Goal: Task Accomplishment & Management: Use online tool/utility

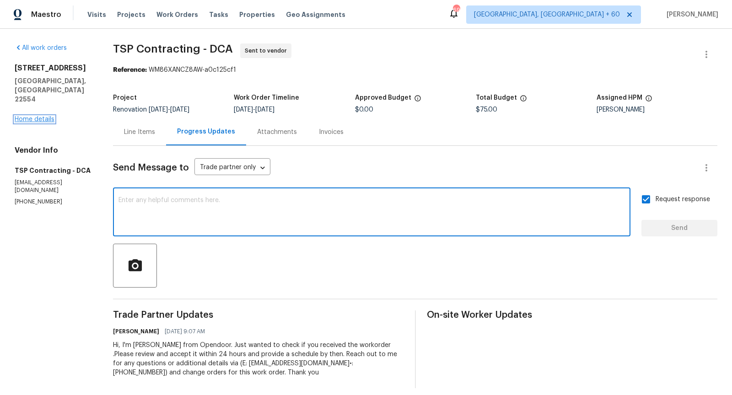
click at [43, 116] on link "Home details" at bounding box center [35, 119] width 40 height 6
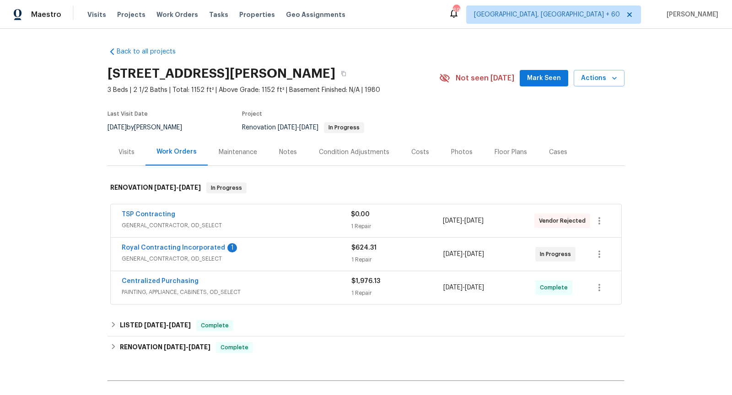
click at [277, 225] on span "GENERAL_CONTRACTOR, OD_SELECT" at bounding box center [236, 225] width 229 height 9
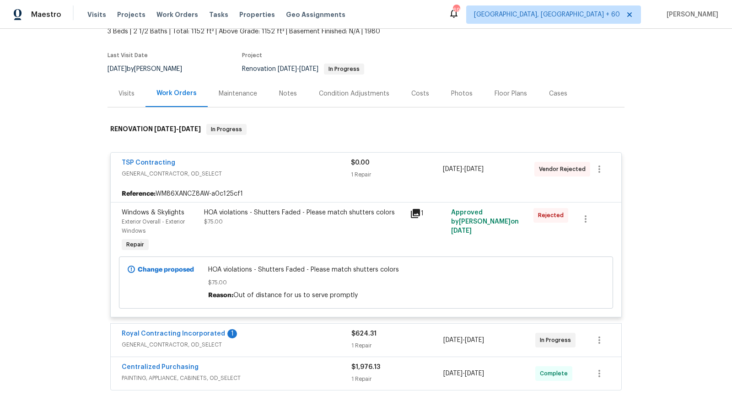
scroll to position [58, 0]
click at [599, 167] on icon "button" at bounding box center [599, 169] width 11 height 11
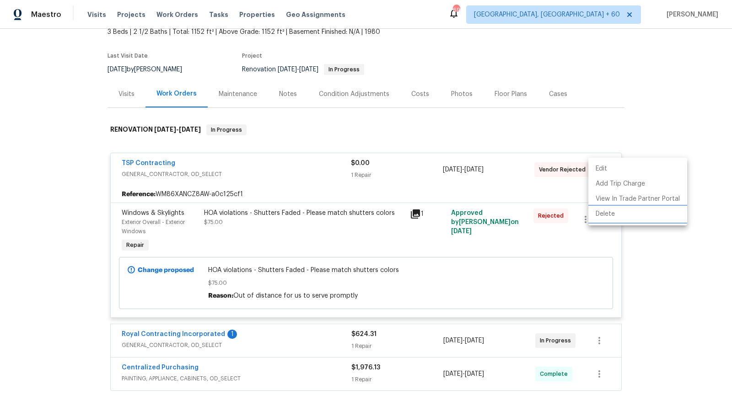
click at [616, 216] on li "Delete" at bounding box center [637, 214] width 99 height 15
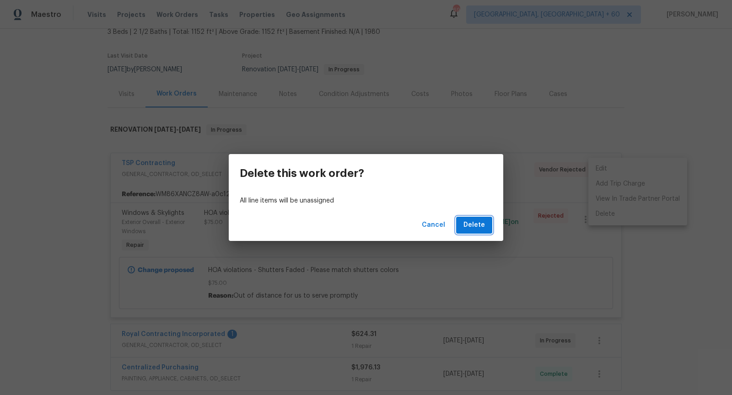
click at [487, 220] on button "Delete" at bounding box center [474, 225] width 36 height 17
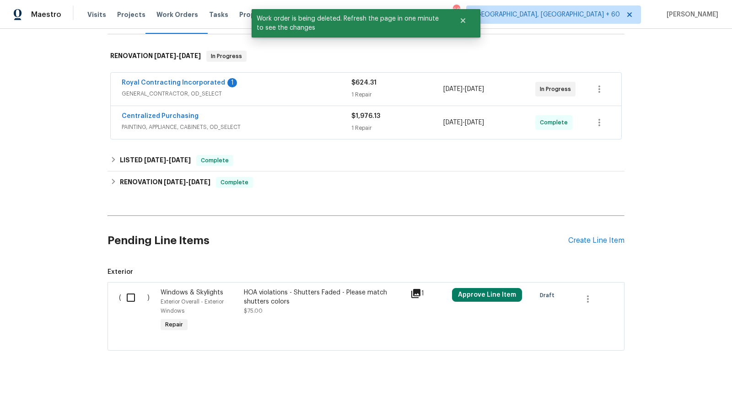
scroll to position [148, 0]
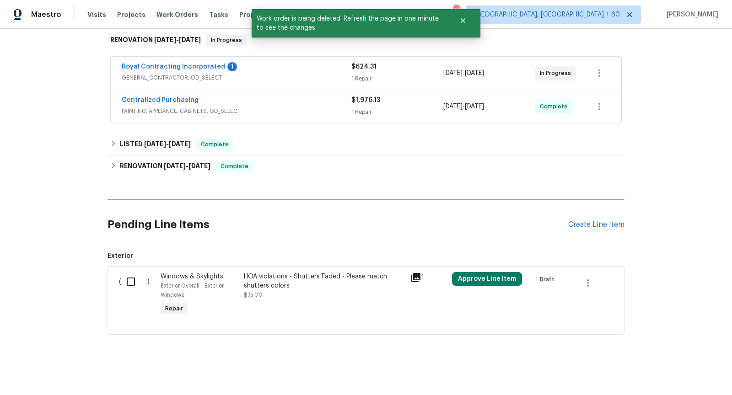
click at [129, 283] on input "checkbox" at bounding box center [134, 281] width 26 height 19
checkbox input "true"
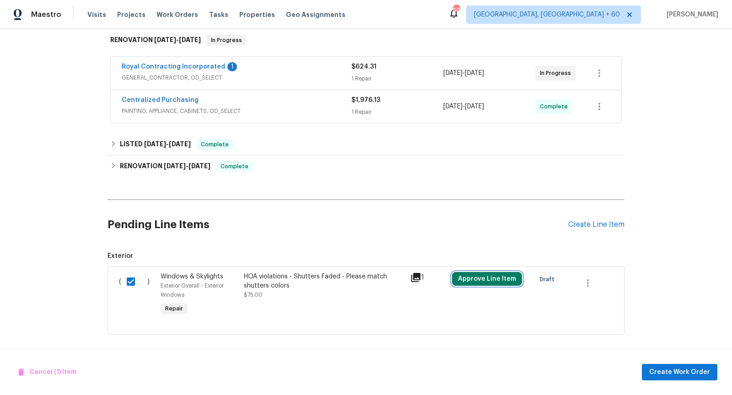
click at [509, 279] on button "Approve Line Item" at bounding box center [487, 279] width 70 height 14
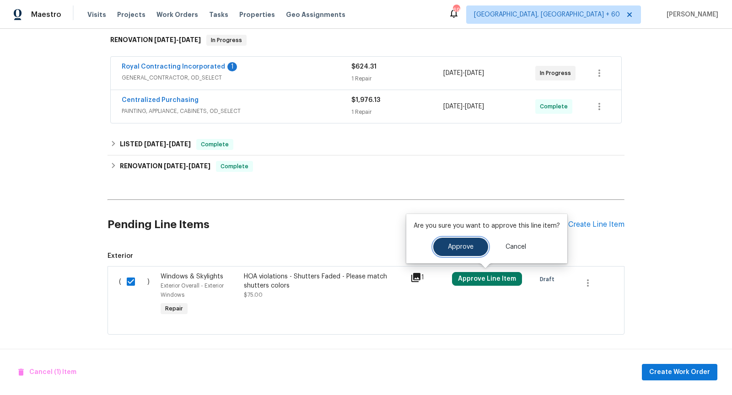
click at [463, 249] on span "Approve" at bounding box center [461, 247] width 26 height 7
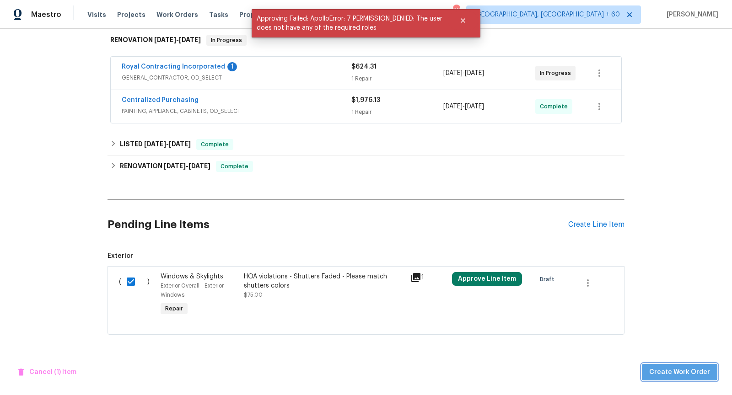
click at [693, 370] on span "Create Work Order" at bounding box center [679, 372] width 61 height 11
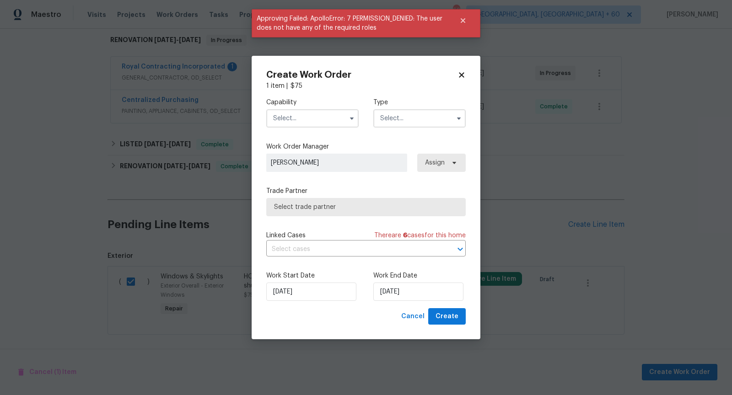
click at [349, 112] on span at bounding box center [352, 119] width 14 height 14
click at [350, 115] on icon "button" at bounding box center [351, 118] width 7 height 7
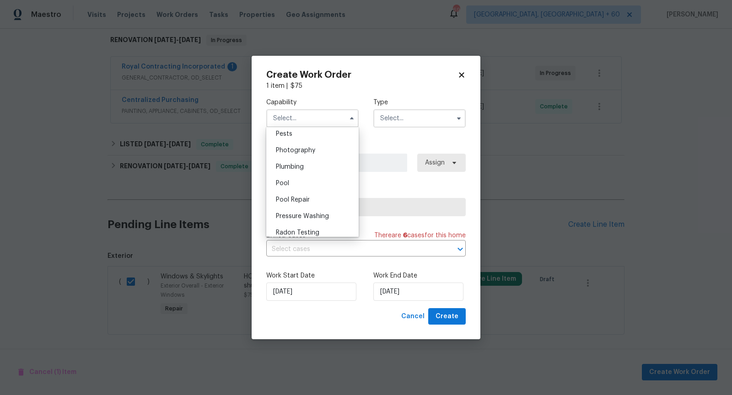
scroll to position [784, 0]
click at [295, 165] on div "Plumbing" at bounding box center [312, 171] width 88 height 16
type input "Plumbing"
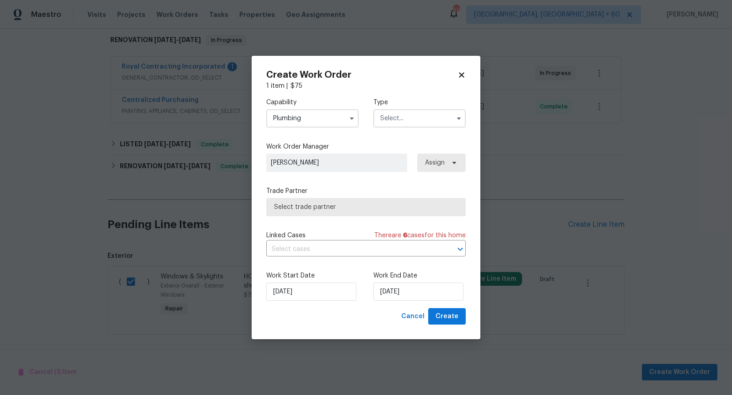
click at [455, 123] on span at bounding box center [459, 119] width 14 height 14
click at [457, 119] on icon "button" at bounding box center [458, 118] width 7 height 7
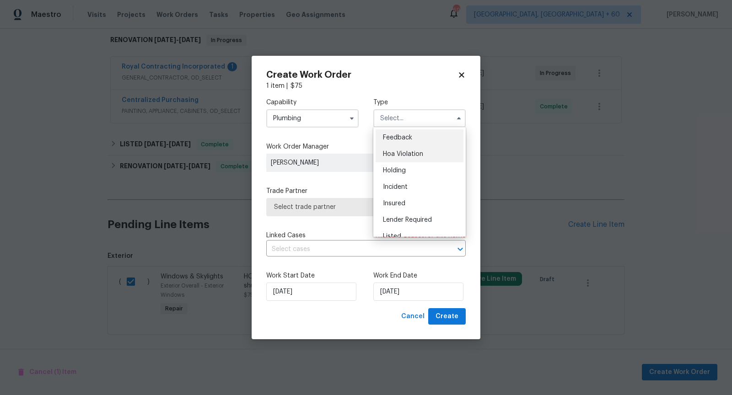
click at [418, 151] on span "Hoa Violation" at bounding box center [403, 154] width 40 height 6
type input "Hoa Violation"
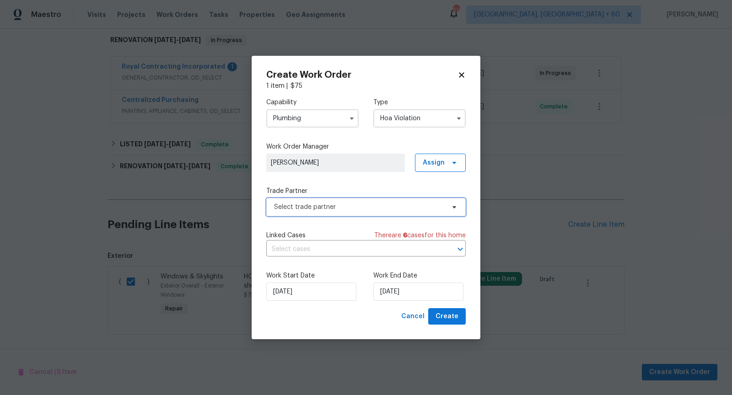
click at [361, 212] on span "Select trade partner" at bounding box center [365, 207] width 199 height 18
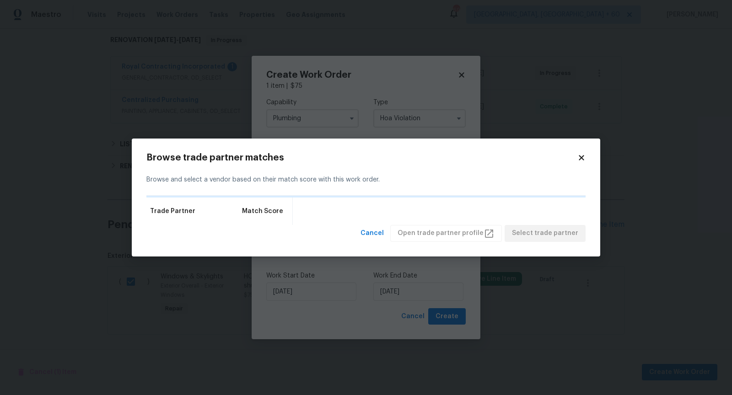
click at [361, 212] on div "Trade Partner Match Score" at bounding box center [365, 211] width 439 height 27
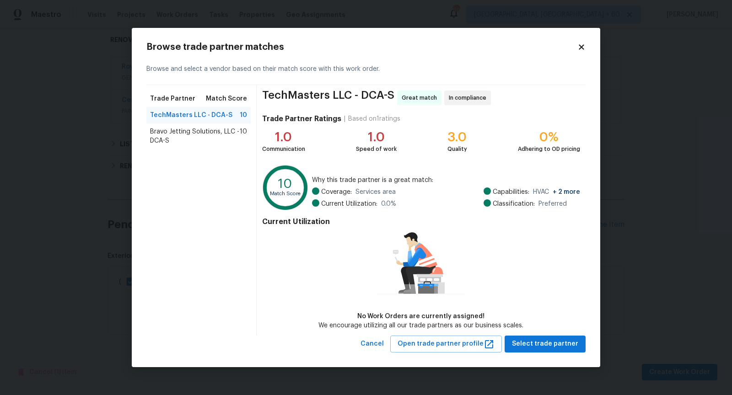
click at [190, 131] on span "Bravo Jetting Solutions, LLC - DCA-S" at bounding box center [195, 136] width 90 height 18
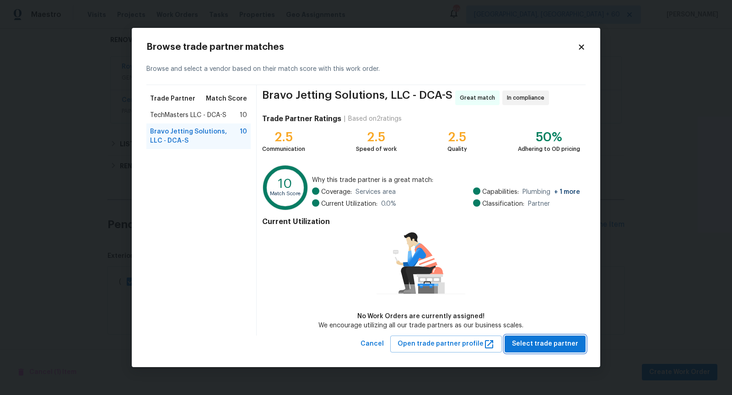
click at [563, 344] on span "Select trade partner" at bounding box center [545, 343] width 66 height 11
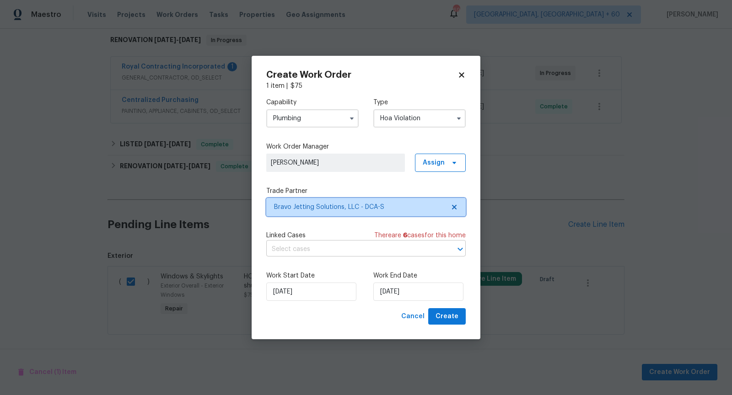
click at [458, 246] on icon "Open" at bounding box center [460, 249] width 11 height 11
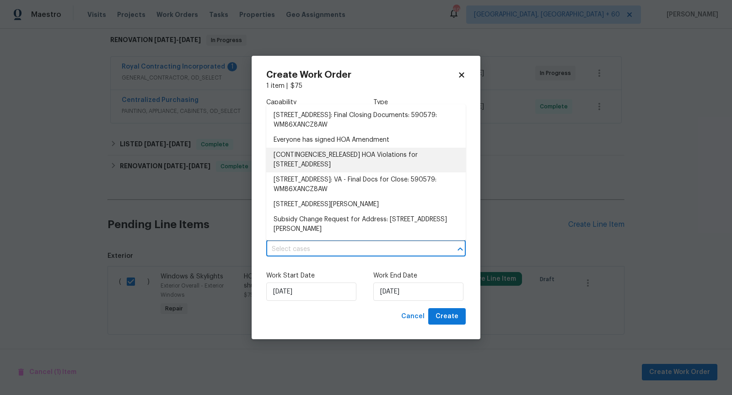
click at [348, 155] on li "[CONTINGENCIES_RELEASED] HOA Violations for [STREET_ADDRESS]" at bounding box center [365, 160] width 199 height 25
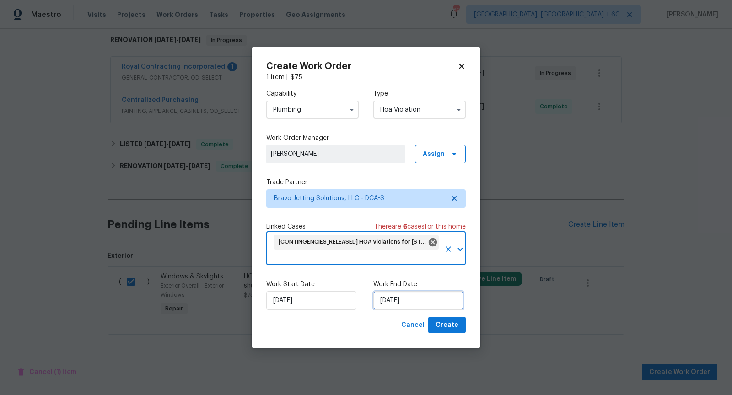
click at [410, 307] on input "[DATE]" at bounding box center [418, 300] width 90 height 18
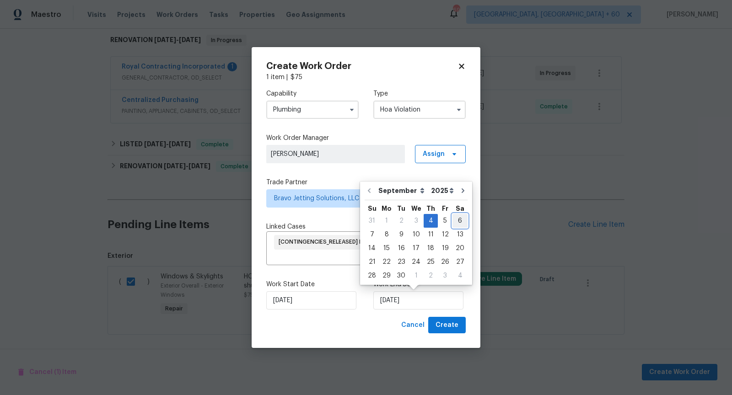
click at [455, 218] on div "6" at bounding box center [459, 220] width 15 height 13
type input "[DATE]"
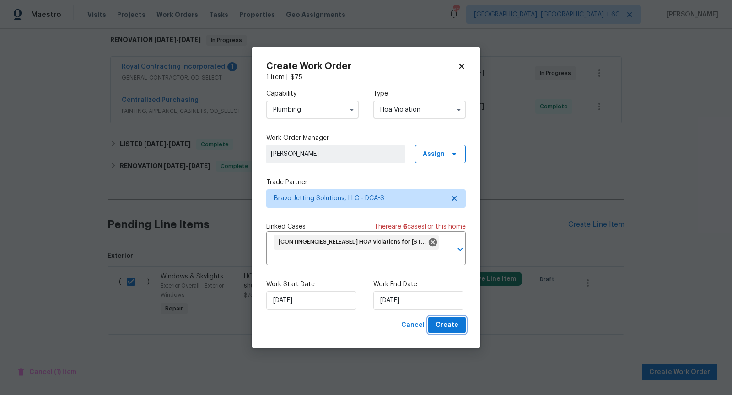
click at [456, 324] on span "Create" at bounding box center [446, 325] width 23 height 11
checkbox input "false"
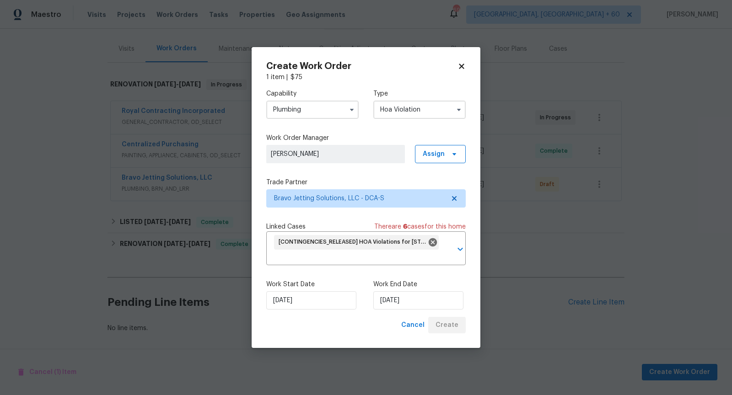
scroll to position [101, 0]
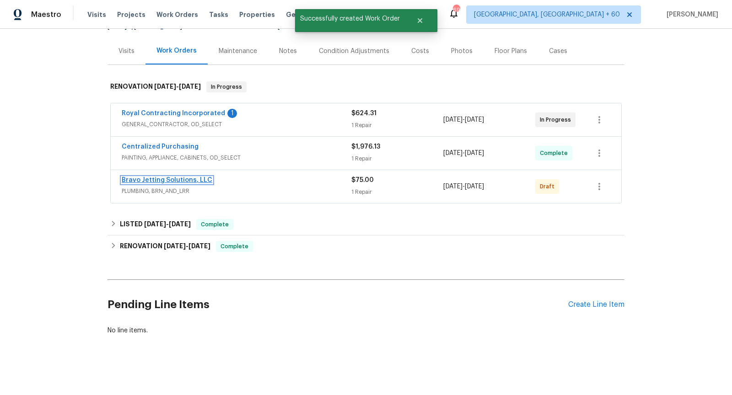
click at [168, 180] on link "Bravo Jetting Solutions, LLC" at bounding box center [167, 180] width 91 height 6
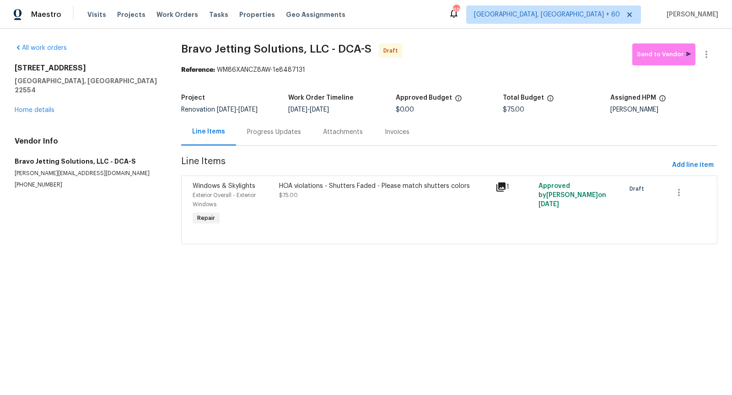
click at [276, 134] on div "Progress Updates" at bounding box center [274, 132] width 54 height 9
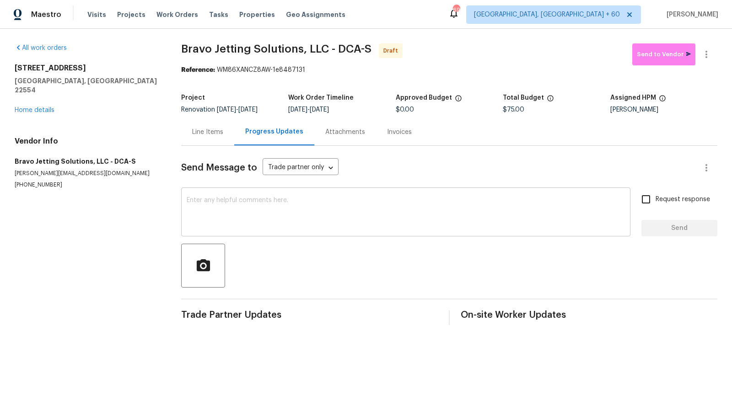
click at [268, 216] on textarea at bounding box center [406, 213] width 438 height 32
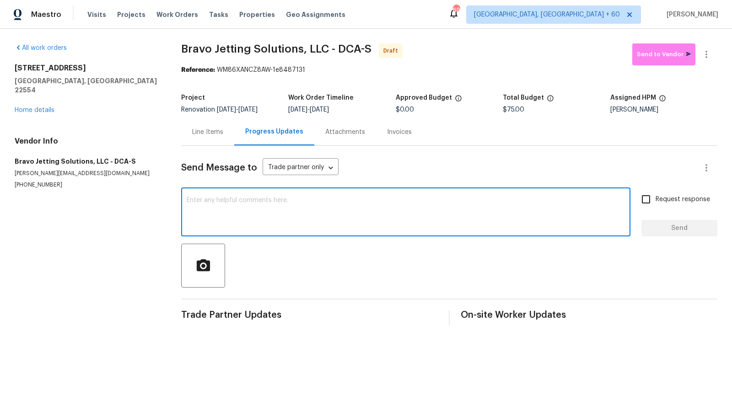
paste textarea "Hi, I'm [PERSON_NAME] from Opendoor. Just wanted to check if you received the w…"
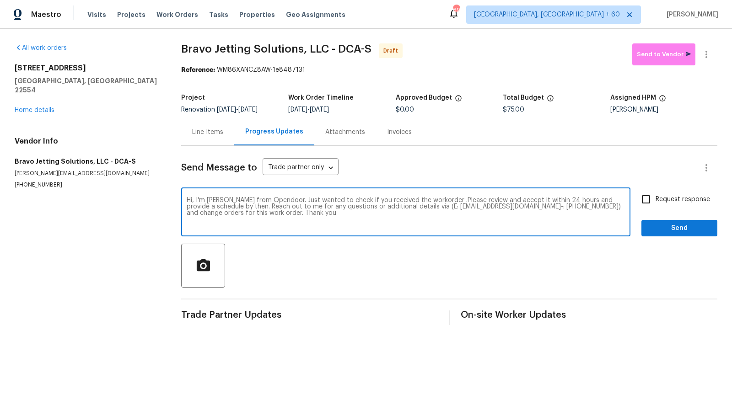
type textarea "Hi, I'm [PERSON_NAME] from Opendoor. Just wanted to check if you received the w…"
click at [650, 197] on input "Request response" at bounding box center [645, 199] width 19 height 19
checkbox input "true"
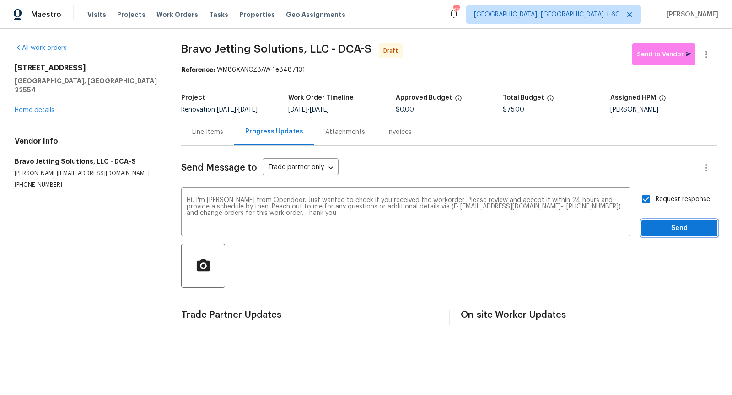
click at [688, 224] on span "Send" at bounding box center [678, 228] width 61 height 11
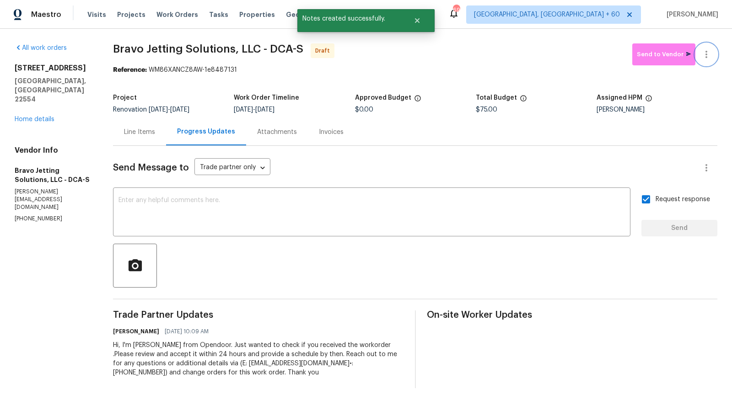
click at [710, 58] on icon "button" at bounding box center [706, 54] width 11 height 11
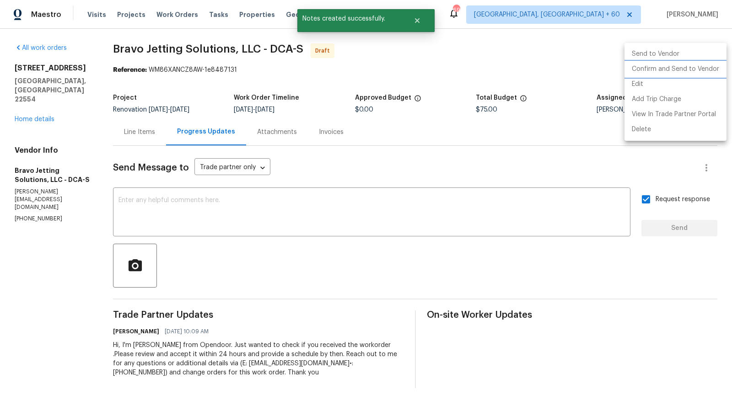
click at [679, 70] on li "Confirm and Send to Vendor" at bounding box center [675, 69] width 102 height 15
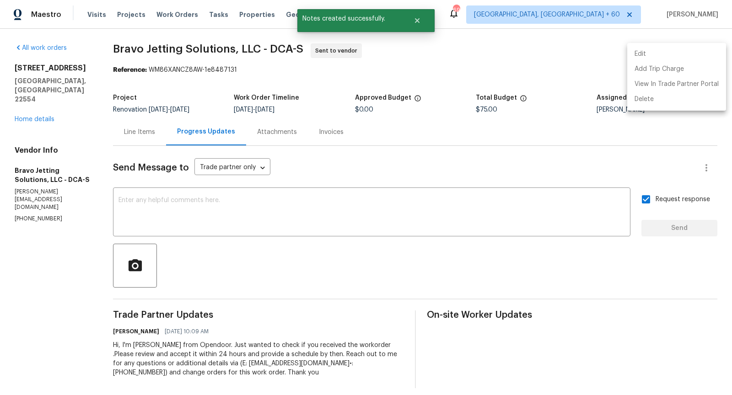
click at [469, 69] on div at bounding box center [366, 197] width 732 height 395
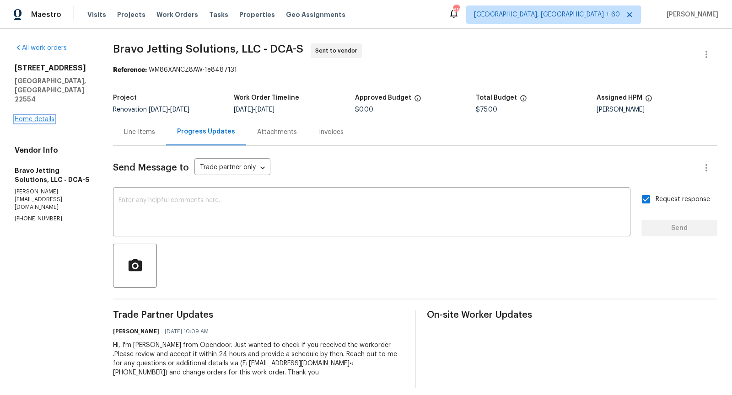
click at [35, 116] on link "Home details" at bounding box center [35, 119] width 40 height 6
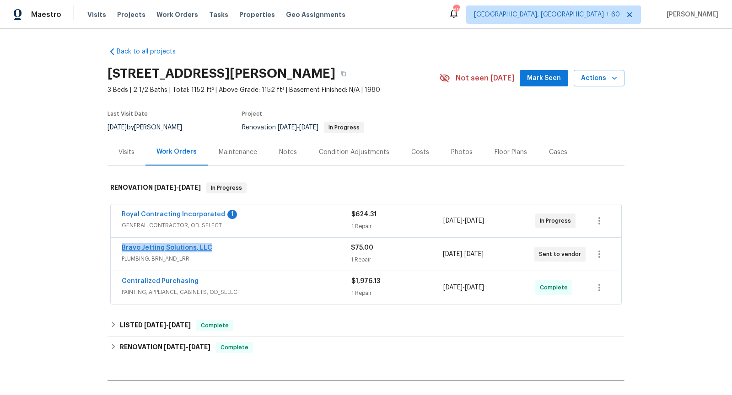
drag, startPoint x: 211, startPoint y: 248, endPoint x: 123, endPoint y: 247, distance: 88.7
click at [123, 247] on div "Bravo Jetting Solutions, LLC" at bounding box center [236, 248] width 229 height 11
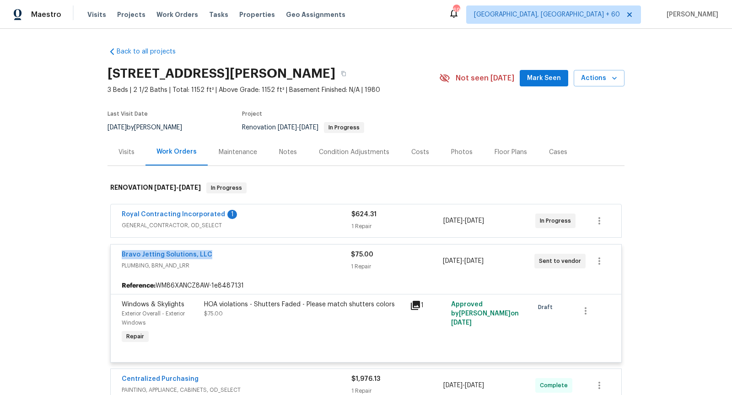
copy link "Bravo Jetting Solutions, LLC"
